Goal: Information Seeking & Learning: Check status

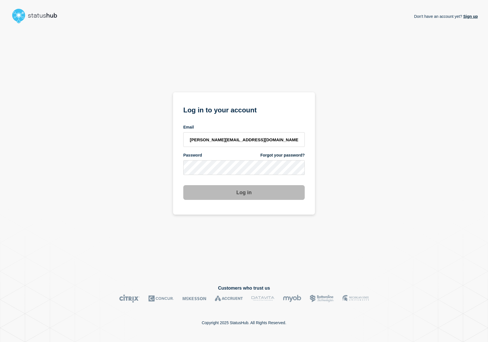
type input "[PERSON_NAME][EMAIL_ADDRESS][DOMAIN_NAME]"
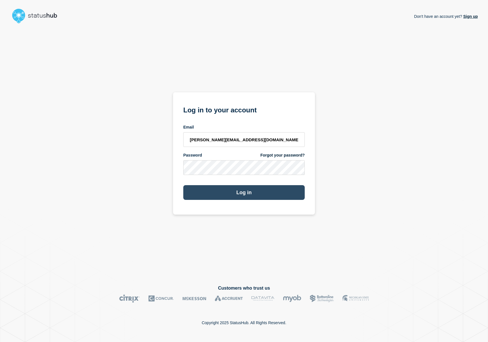
click at [235, 192] on button "Log in" at bounding box center [243, 192] width 121 height 15
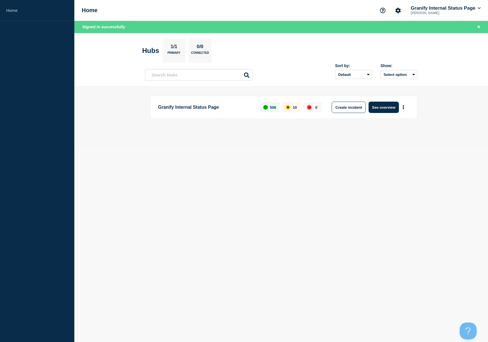
click at [204, 106] on p "Granify Internal Status Page" at bounding box center [206, 107] width 96 height 11
click at [192, 108] on p "Granify Internal Status Page" at bounding box center [206, 107] width 96 height 11
click at [378, 108] on button "See overview" at bounding box center [383, 107] width 30 height 11
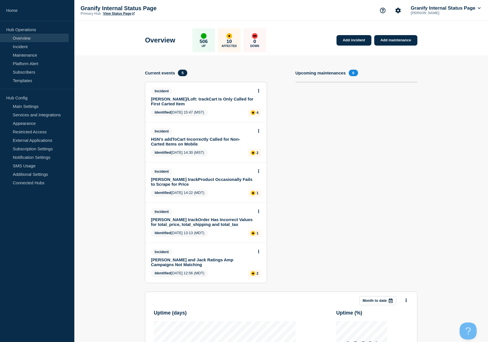
click at [169, 101] on link "[PERSON_NAME]/Loft: trackCart Is Only Called for First Carted Item" at bounding box center [202, 102] width 102 height 10
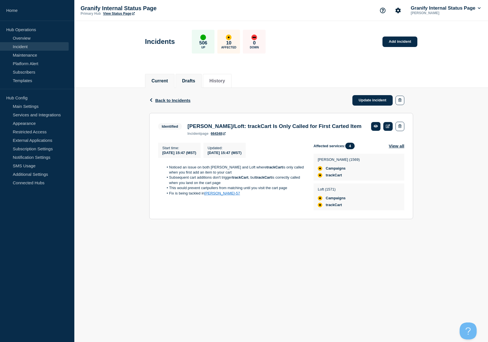
click at [190, 83] on li "Drafts" at bounding box center [188, 81] width 26 height 14
click at [224, 82] on button "History" at bounding box center [217, 81] width 16 height 5
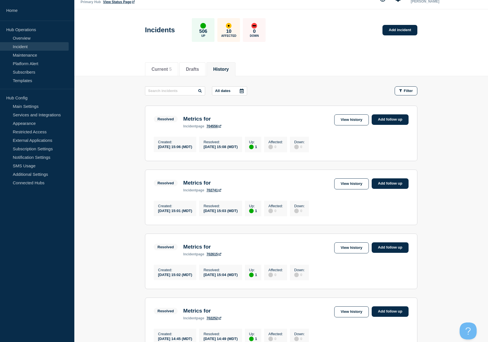
scroll to position [12, 0]
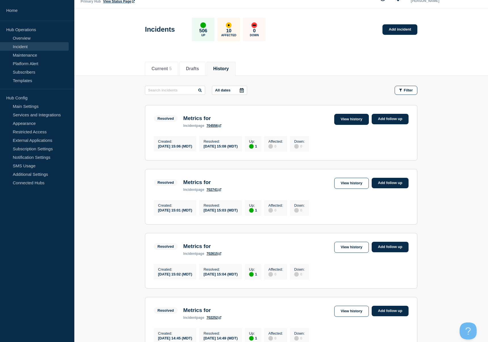
click at [342, 120] on link "View history" at bounding box center [351, 119] width 35 height 11
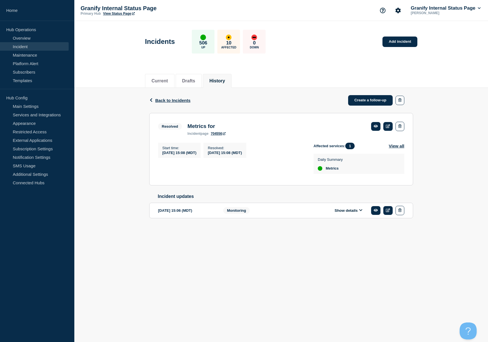
click at [217, 168] on div "Start time : [DATE] 15:08 (MDT) Resolved : [DATE] 15:08 (MDT)" at bounding box center [235, 160] width 155 height 34
click at [346, 213] on button "Show details" at bounding box center [347, 210] width 31 height 5
click at [162, 81] on button "Current" at bounding box center [159, 81] width 16 height 5
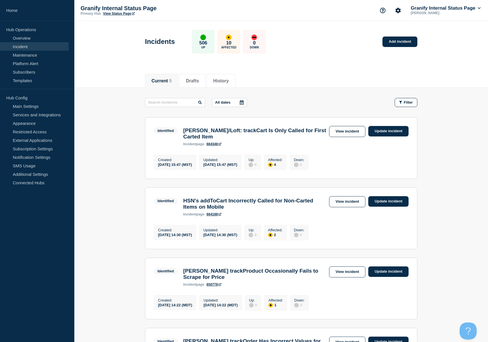
click at [240, 103] on icon at bounding box center [242, 102] width 4 height 5
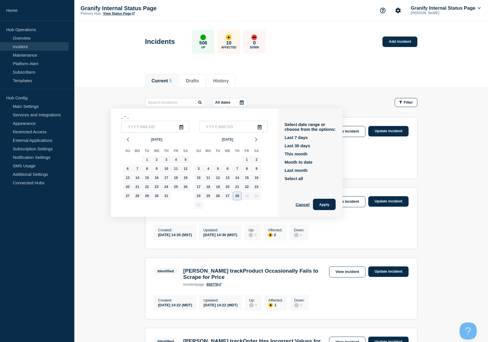
click at [237, 197] on div "28" at bounding box center [237, 196] width 8 height 8
type input "[DATE]"
click at [289, 97] on main "All dates [DATE] - _ 2025-08-[DATE] Mo Tu We Th Fr Sa 29 30 1 2 3 4 5 6 7 8 9 1…" at bounding box center [280, 278] width 413 height 381
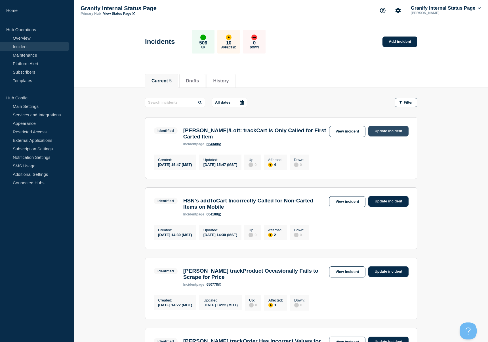
click at [394, 130] on link "Update incident" at bounding box center [388, 131] width 40 height 10
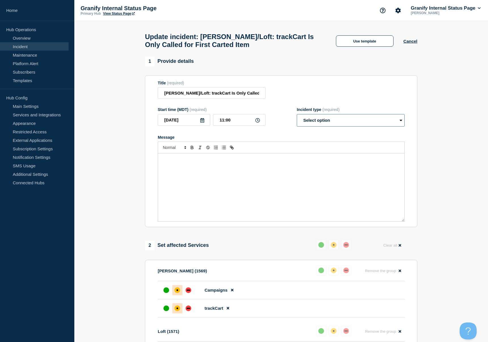
click at [332, 121] on select "Select option Investigating Identified Monitoring Resolved" at bounding box center [350, 120] width 108 height 12
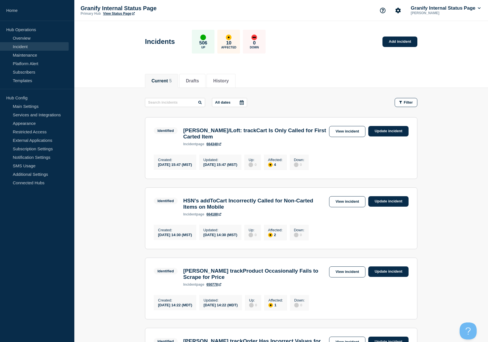
click at [94, 115] on main "All dates Filter Identified 4 Affected [PERSON_NAME]/Loft: trackCart Is Only Ca…" at bounding box center [280, 278] width 413 height 381
click at [213, 79] on button "History" at bounding box center [221, 81] width 16 height 5
